Goal: Information Seeking & Learning: Understand process/instructions

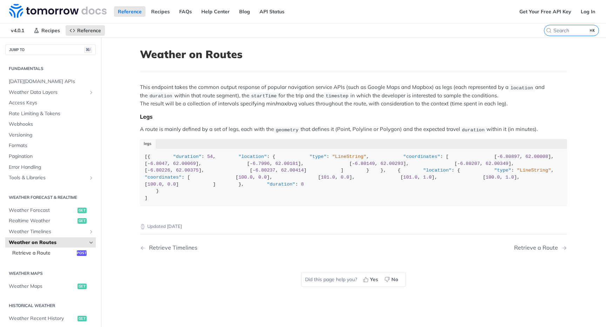
scroll to position [85, 0]
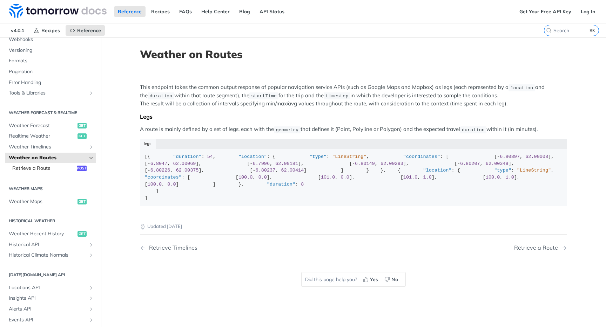
click at [33, 165] on span "Retrieve a Route" at bounding box center [43, 168] width 63 height 7
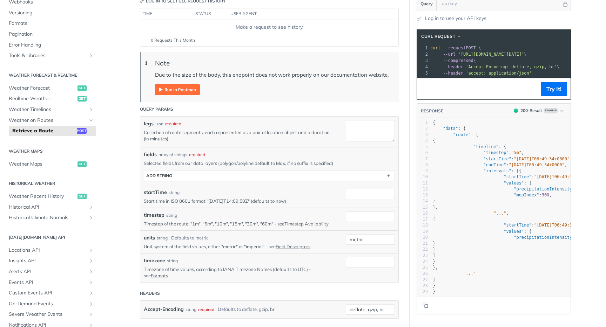
scroll to position [96, 0]
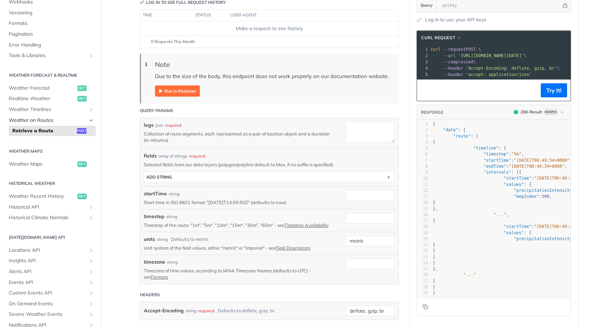
click at [41, 119] on span "Weather on Routes" at bounding box center [48, 120] width 78 height 7
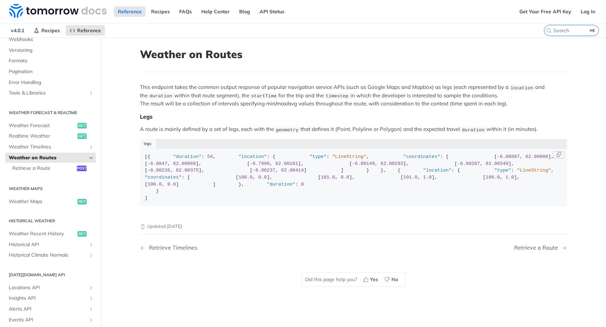
click at [332, 159] on span ""LineString"" at bounding box center [349, 156] width 34 height 5
copy span "LineString"
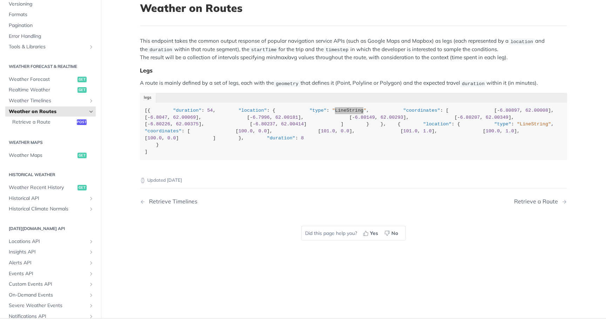
scroll to position [69, 0]
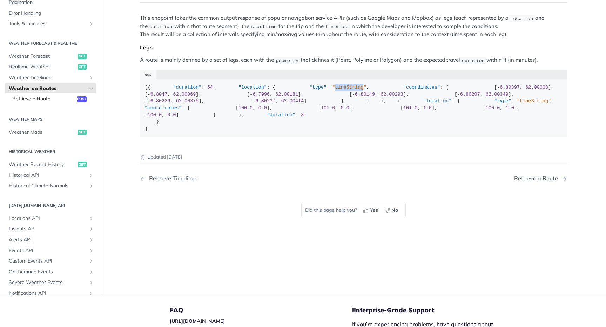
click at [27, 103] on span "Retrieve a Route" at bounding box center [43, 99] width 63 height 7
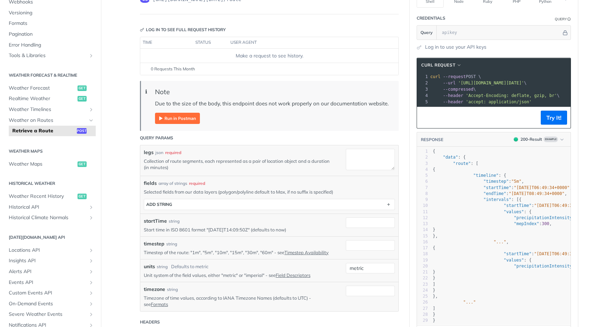
scroll to position [122, 0]
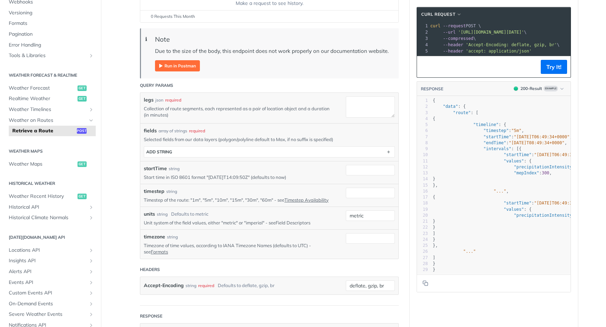
click at [293, 223] on link "Field Descriptors" at bounding box center [292, 223] width 35 height 6
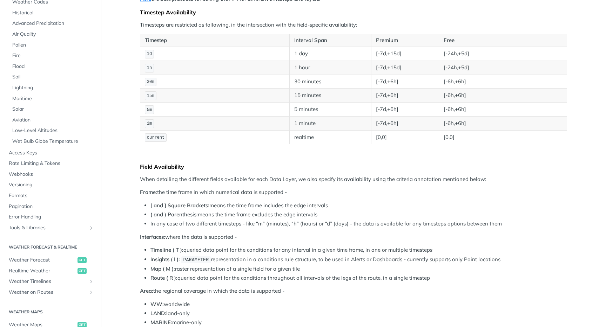
scroll to position [257, 0]
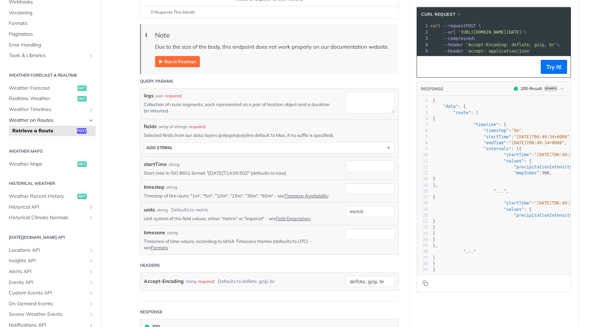
click at [45, 117] on span "Weather on Routes" at bounding box center [48, 120] width 78 height 7
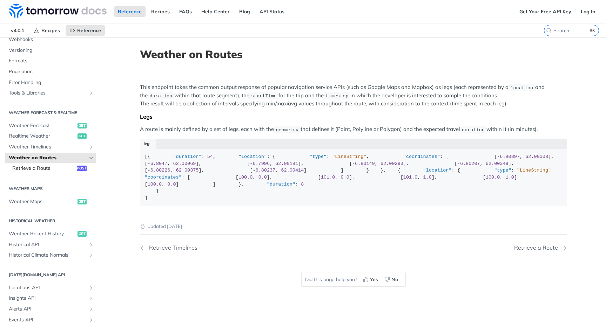
click at [45, 168] on span "Retrieve a Route" at bounding box center [43, 168] width 63 height 7
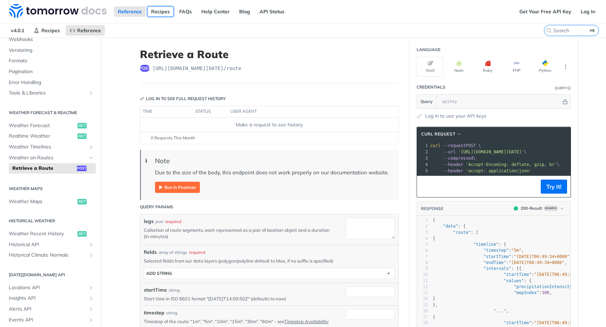
click at [164, 12] on link "Recipes" at bounding box center [160, 11] width 26 height 11
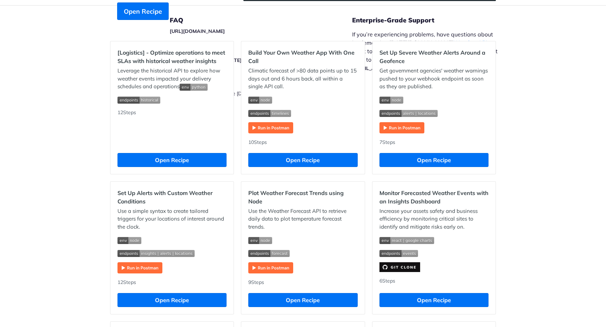
scroll to position [189, 0]
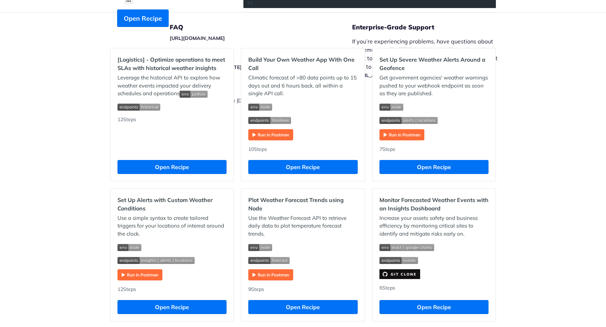
click at [555, 207] on div "Recipes [Logistics] - Optimize operations to meet SLAs with historical weather …" at bounding box center [303, 294] width 606 height 891
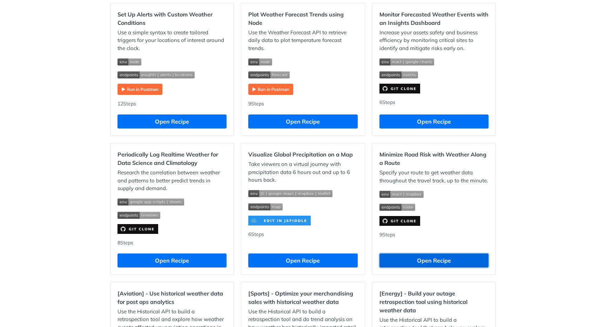
click at [460, 260] on button "Open Recipe" at bounding box center [433, 261] width 109 height 14
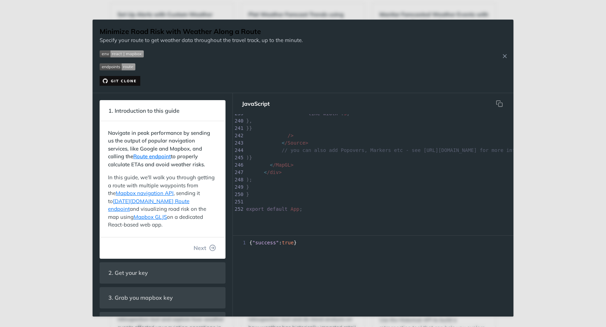
click at [539, 104] on div "Jump to Content Reference Recipes FAQs Help Center Blog API Status Recipes Refe…" at bounding box center [303, 163] width 606 height 327
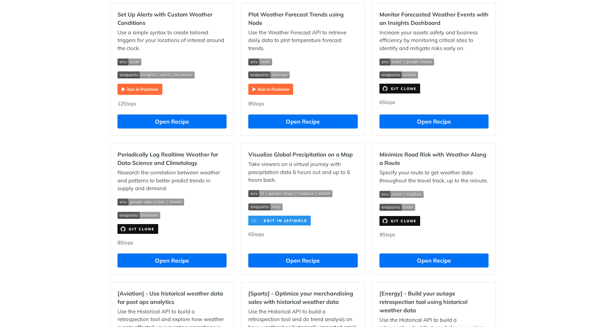
click at [91, 76] on div "Recipes [Logistics] - Optimize operations to meet SLAs with historical weather …" at bounding box center [303, 108] width 606 height 891
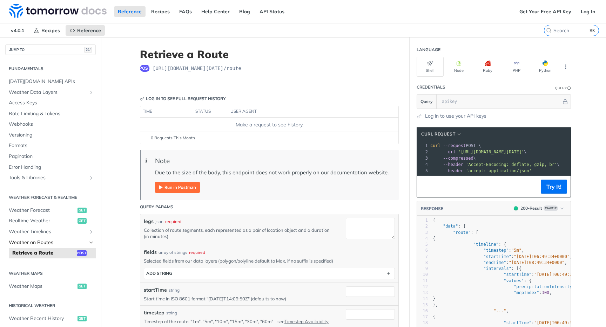
click at [44, 247] on link "Weather on Routes" at bounding box center [50, 243] width 90 height 11
